Goal: Information Seeking & Learning: Find specific fact

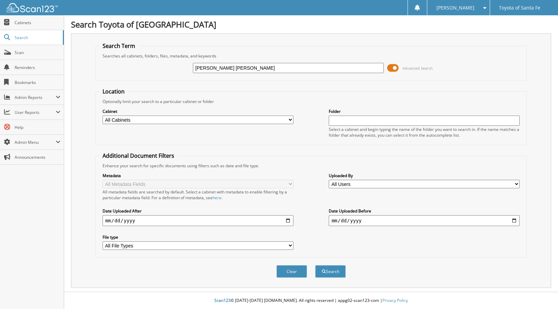
type input "[PERSON_NAME] [PERSON_NAME]"
click at [315, 265] on button "Search" at bounding box center [330, 271] width 31 height 13
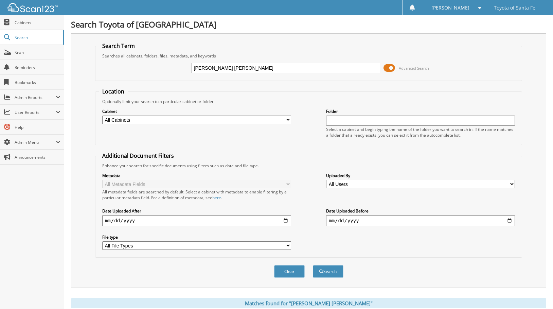
drag, startPoint x: 262, startPoint y: 67, endPoint x: 167, endPoint y: 69, distance: 95.2
click at [167, 69] on div "TRAVIS WILLIAM TAYLOR Advanced Search" at bounding box center [309, 68] width 420 height 18
type input "100617"
click at [313, 265] on button "Search" at bounding box center [328, 271] width 31 height 13
drag, startPoint x: 525, startPoint y: 21, endPoint x: 471, endPoint y: 10, distance: 55.7
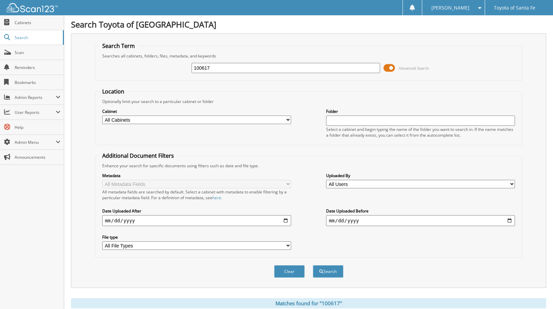
click at [525, 21] on h1 "Search Toyota of [GEOGRAPHIC_DATA]" at bounding box center [309, 24] width 476 height 11
